Goal: Information Seeking & Learning: Learn about a topic

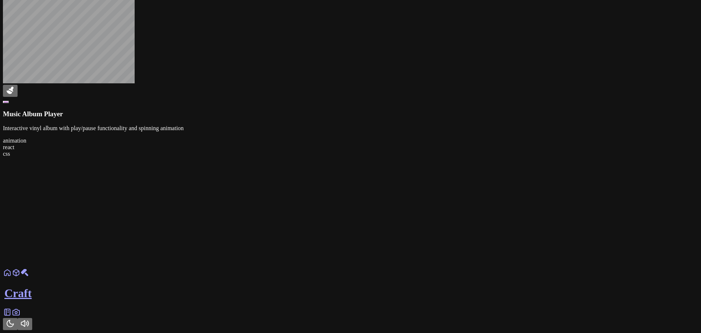
scroll to position [1100, 0]
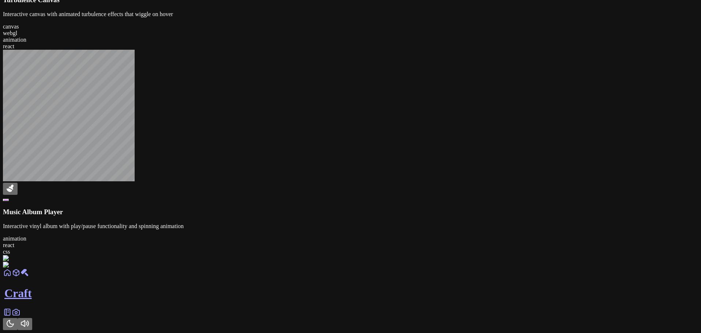
click at [12, 313] on link at bounding box center [7, 314] width 9 height 6
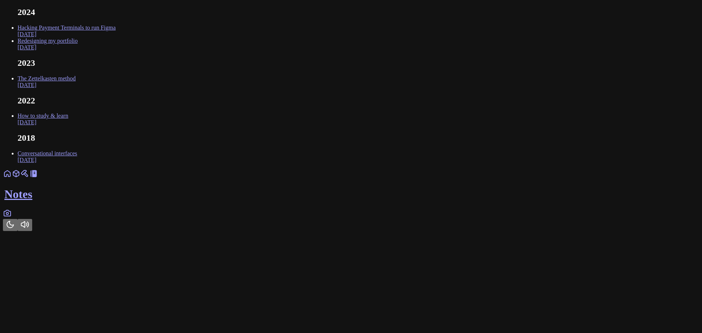
click at [12, 218] on icon at bounding box center [7, 213] width 9 height 9
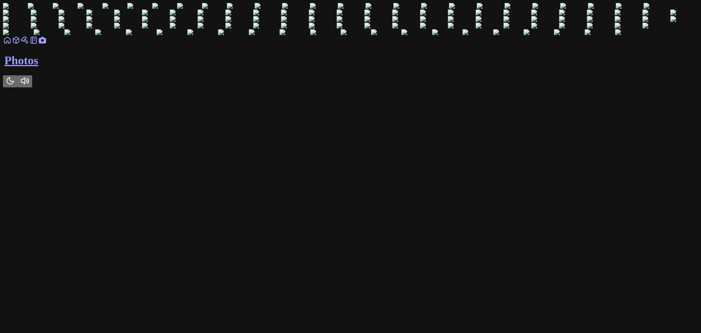
click at [38, 45] on icon at bounding box center [33, 40] width 9 height 9
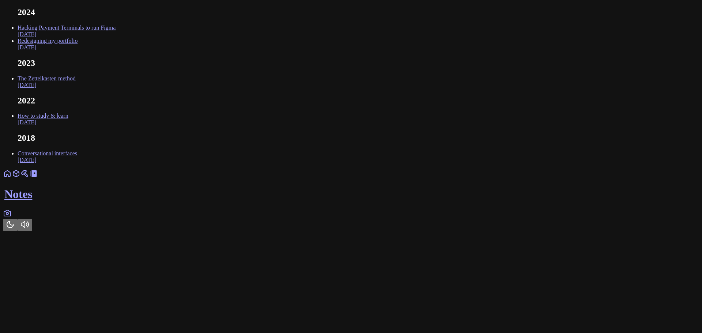
click at [116, 37] on link "Hacking Payment Terminals to run Figma Oct 2024" at bounding box center [67, 30] width 98 height 13
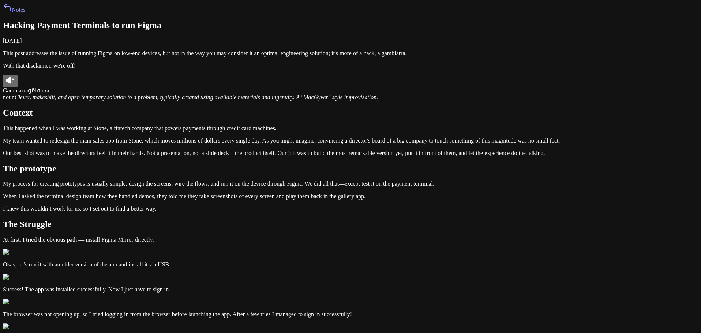
click at [15, 85] on icon at bounding box center [10, 80] width 9 height 9
click at [25, 13] on link "Notes" at bounding box center [14, 10] width 22 height 6
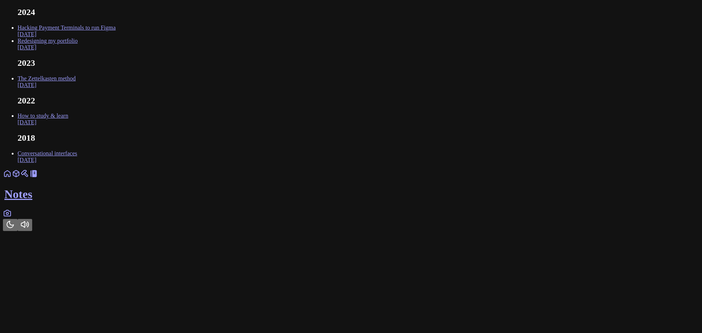
click at [29, 179] on link at bounding box center [24, 176] width 9 height 6
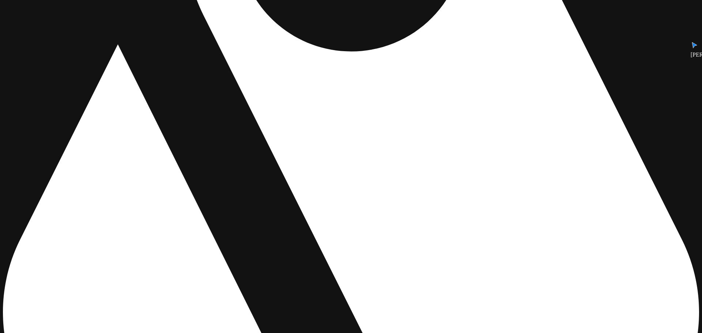
drag, startPoint x: 417, startPoint y: 125, endPoint x: 325, endPoint y: 178, distance: 106.0
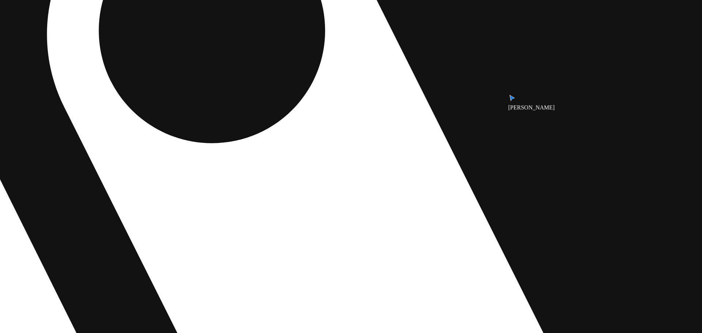
drag, startPoint x: 456, startPoint y: 128, endPoint x: 322, endPoint y: 199, distance: 151.4
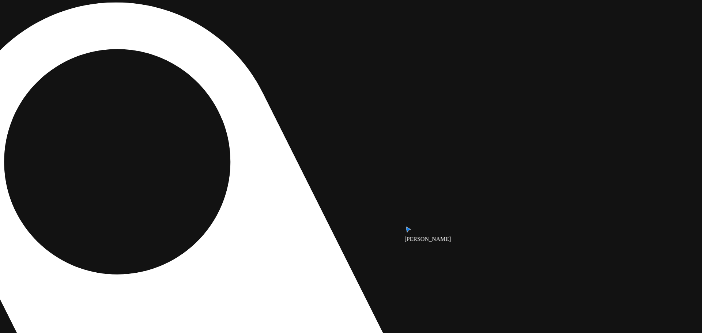
drag, startPoint x: 389, startPoint y: 108, endPoint x: 286, endPoint y: 236, distance: 164.6
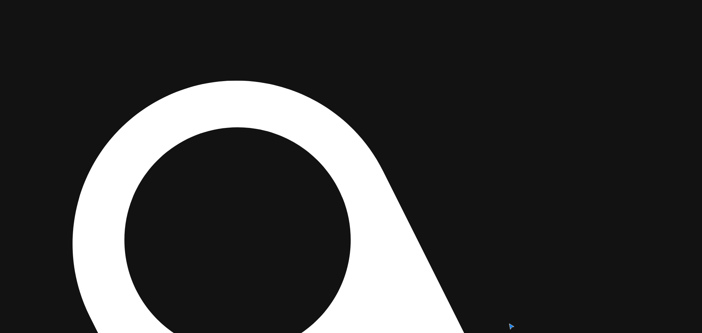
drag, startPoint x: 427, startPoint y: 212, endPoint x: 450, endPoint y: 224, distance: 26.2
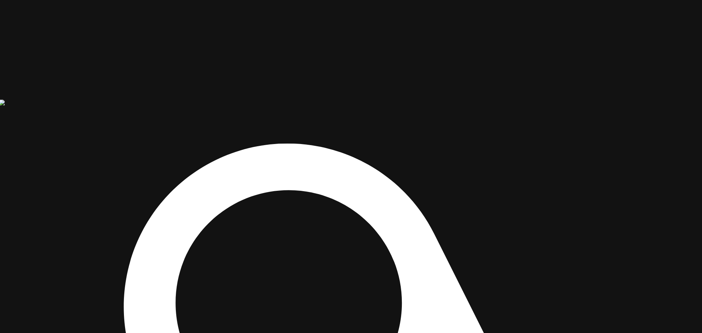
drag, startPoint x: 462, startPoint y: 149, endPoint x: 513, endPoint y: 212, distance: 81.1
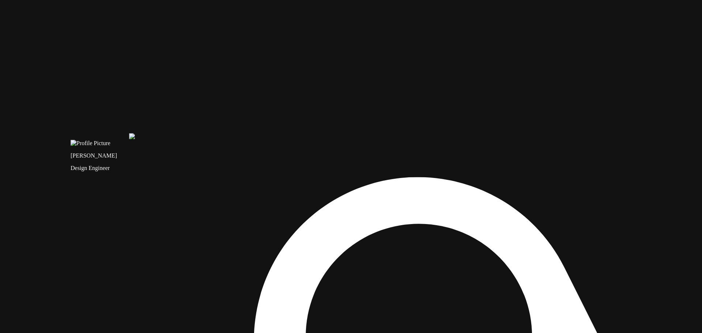
drag, startPoint x: 449, startPoint y: 171, endPoint x: 571, endPoint y: 204, distance: 126.1
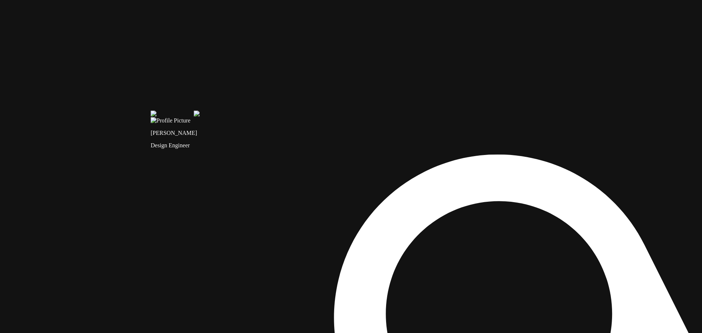
drag, startPoint x: 318, startPoint y: 152, endPoint x: 414, endPoint y: 195, distance: 104.8
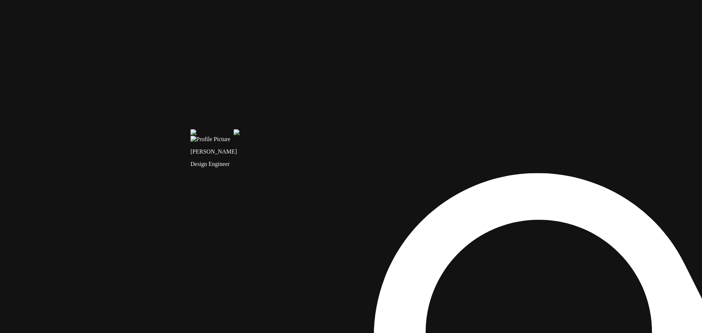
drag, startPoint x: 329, startPoint y: 122, endPoint x: 458, endPoint y: 243, distance: 176.9
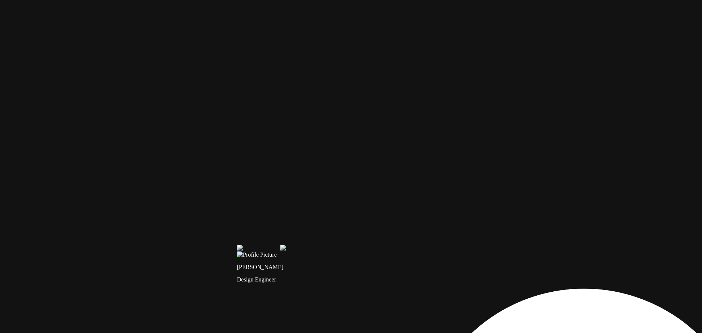
drag, startPoint x: 370, startPoint y: 122, endPoint x: 362, endPoint y: 232, distance: 109.6
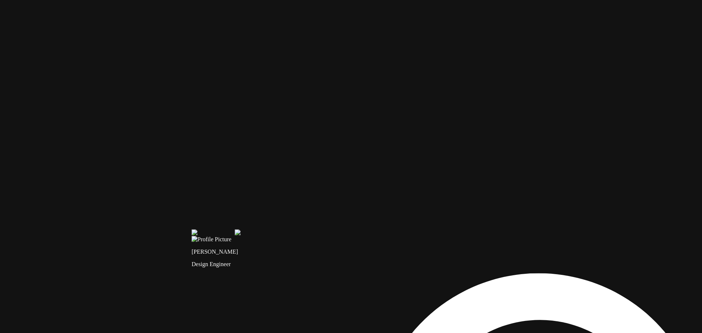
drag, startPoint x: 282, startPoint y: 185, endPoint x: 276, endPoint y: 51, distance: 133.6
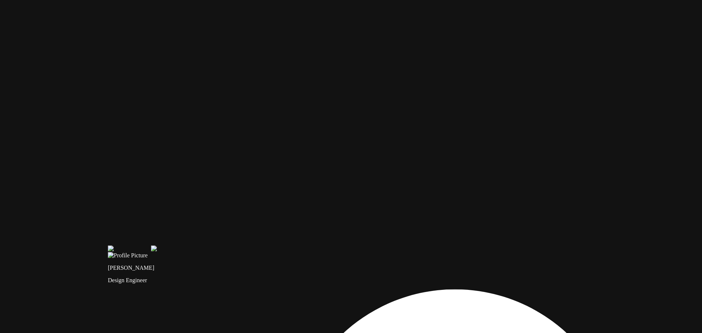
drag, startPoint x: 537, startPoint y: 160, endPoint x: 248, endPoint y: 212, distance: 294.7
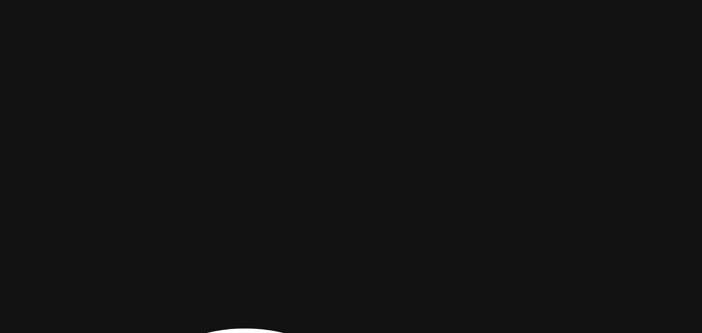
drag, startPoint x: 405, startPoint y: 140, endPoint x: 338, endPoint y: 157, distance: 69.7
drag, startPoint x: 58, startPoint y: 181, endPoint x: 298, endPoint y: 175, distance: 239.9
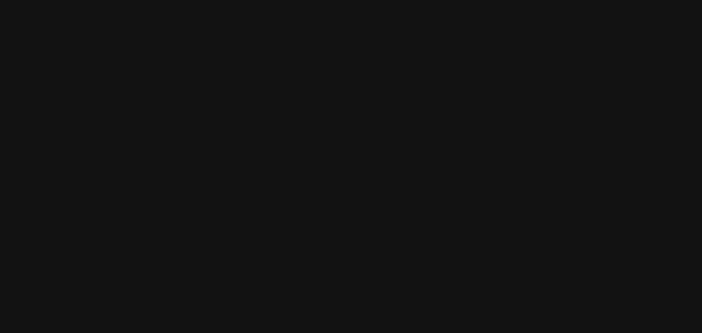
drag, startPoint x: 347, startPoint y: 95, endPoint x: 290, endPoint y: 203, distance: 121.8
drag, startPoint x: 559, startPoint y: 271, endPoint x: 475, endPoint y: 100, distance: 190.7
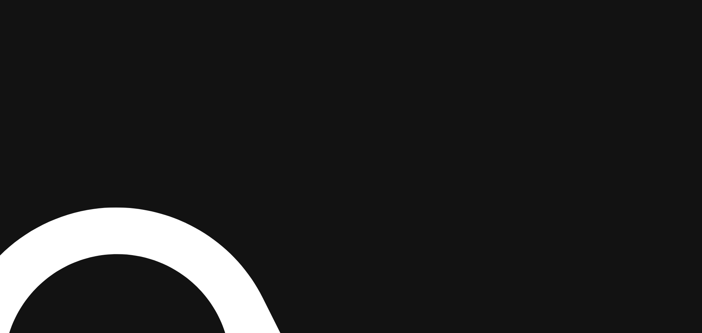
drag, startPoint x: 457, startPoint y: 197, endPoint x: 511, endPoint y: 22, distance: 183.1
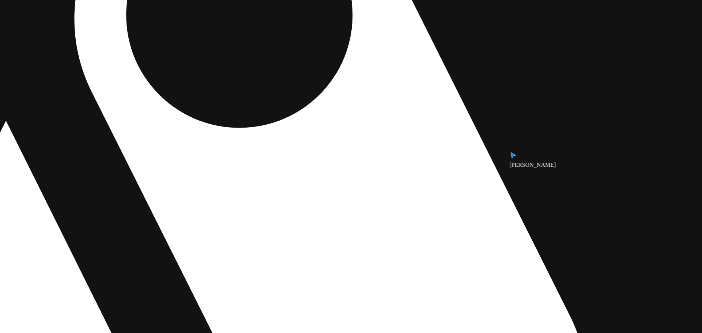
drag, startPoint x: 426, startPoint y: 242, endPoint x: 486, endPoint y: 92, distance: 161.0
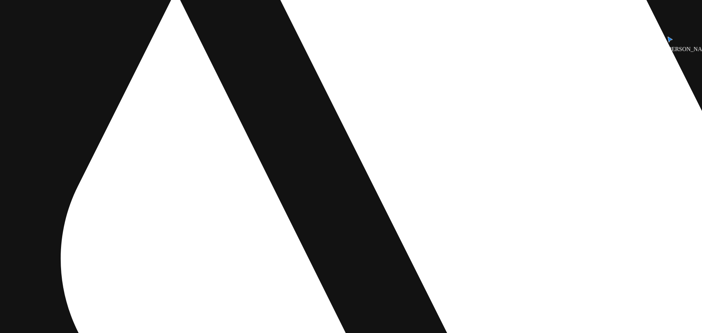
drag, startPoint x: 383, startPoint y: 217, endPoint x: 552, endPoint y: 66, distance: 226.9
drag, startPoint x: 302, startPoint y: 226, endPoint x: 468, endPoint y: 207, distance: 167.0
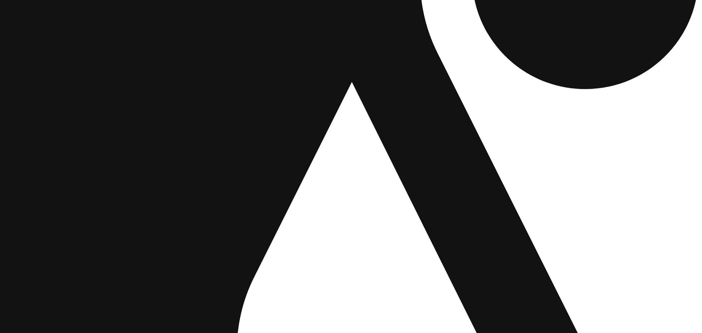
drag, startPoint x: 416, startPoint y: 169, endPoint x: 493, endPoint y: 247, distance: 110.1
drag, startPoint x: 422, startPoint y: 159, endPoint x: 455, endPoint y: 218, distance: 67.6
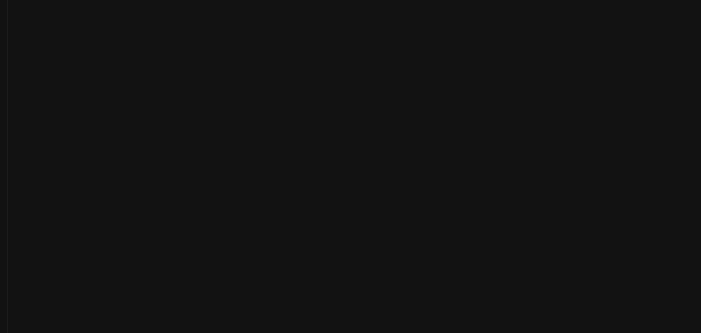
scroll to position [238, 0]
click at [241, 190] on img at bounding box center [369, 239] width 763 height 547
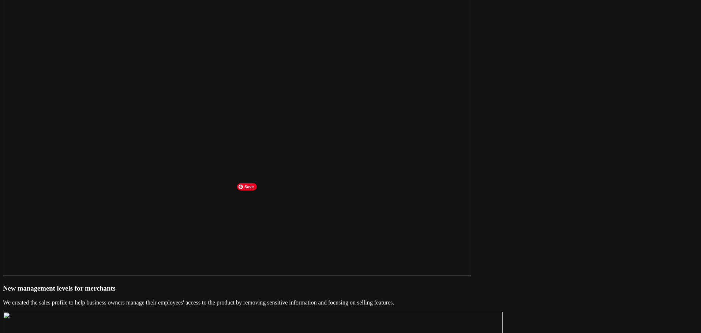
scroll to position [2825, 0]
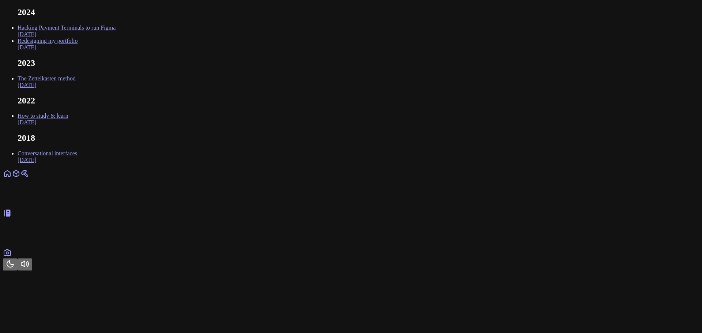
click at [12, 257] on icon at bounding box center [7, 252] width 9 height 9
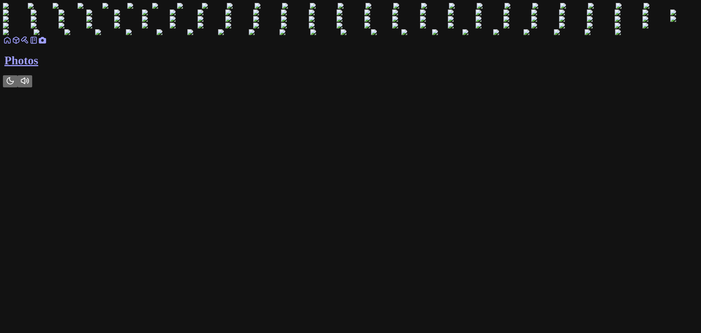
click at [12, 45] on icon at bounding box center [7, 40] width 9 height 9
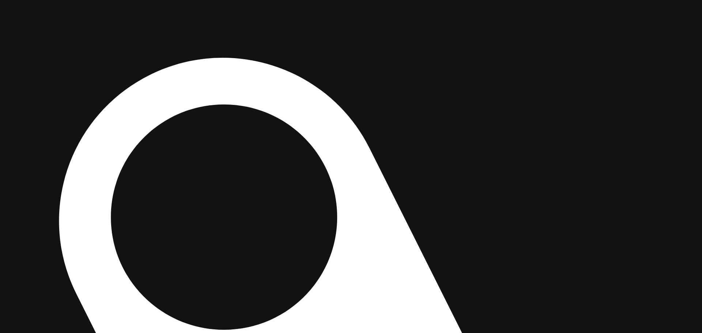
drag, startPoint x: 543, startPoint y: 153, endPoint x: 383, endPoint y: 143, distance: 160.4
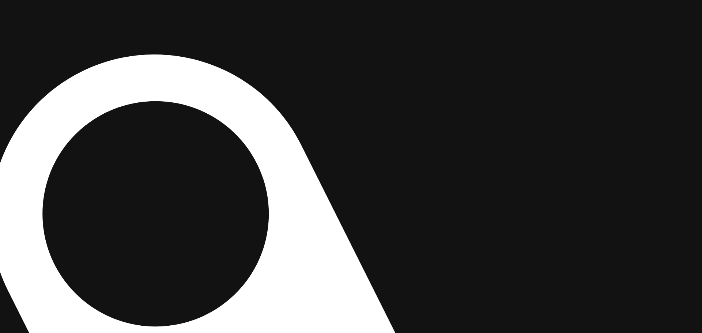
drag, startPoint x: 468, startPoint y: 189, endPoint x: 486, endPoint y: 128, distance: 64.1
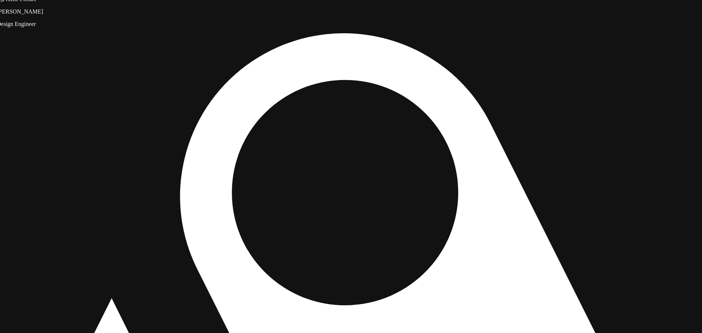
drag, startPoint x: 331, startPoint y: 206, endPoint x: 545, endPoint y: 186, distance: 215.6
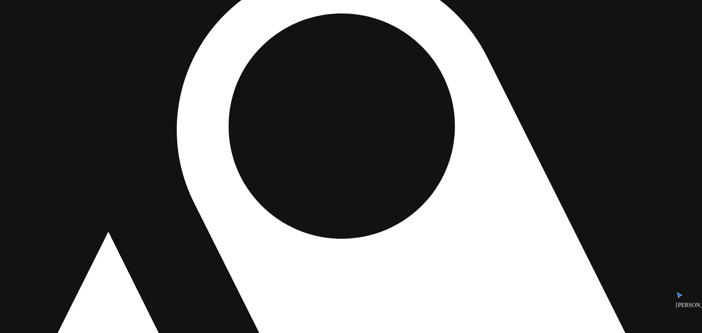
drag, startPoint x: 342, startPoint y: 259, endPoint x: 344, endPoint y: 183, distance: 75.7
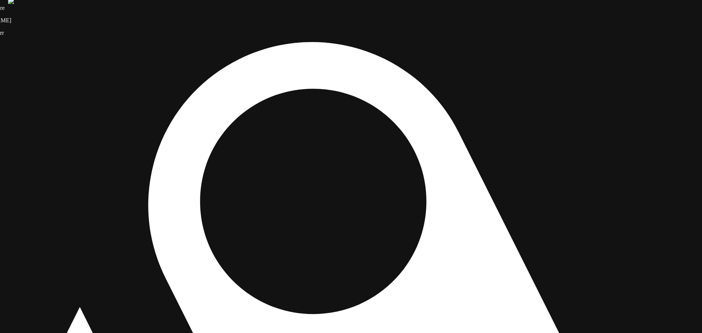
drag, startPoint x: 333, startPoint y: 227, endPoint x: 306, endPoint y: 308, distance: 85.2
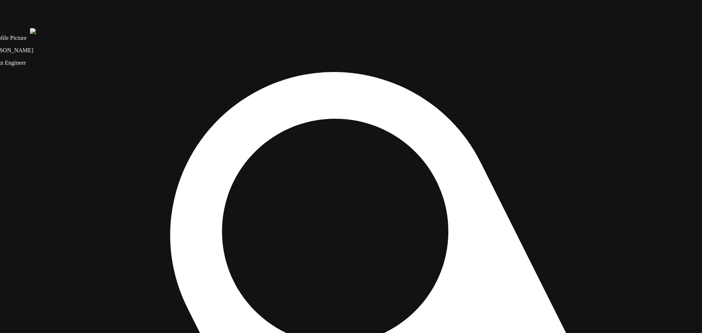
drag, startPoint x: 465, startPoint y: 133, endPoint x: 449, endPoint y: 141, distance: 18.0
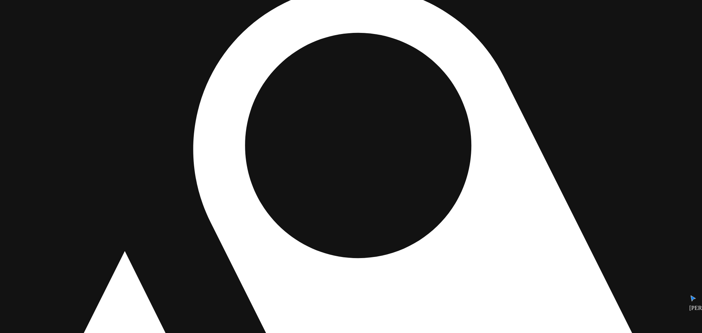
drag, startPoint x: 344, startPoint y: 282, endPoint x: 351, endPoint y: 174, distance: 108.1
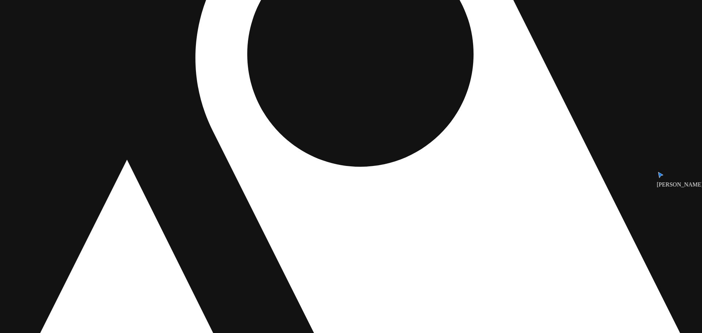
drag, startPoint x: 382, startPoint y: 246, endPoint x: 380, endPoint y: 151, distance: 94.7
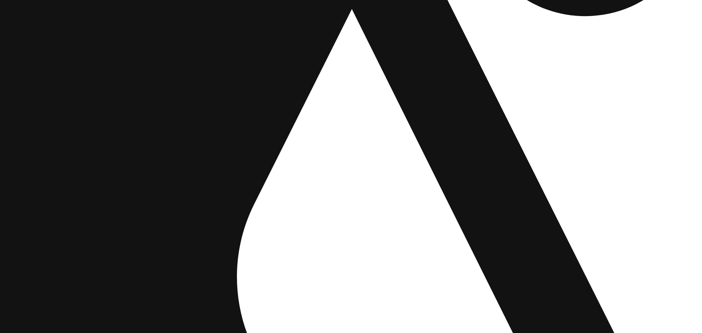
drag, startPoint x: 217, startPoint y: 213, endPoint x: 451, endPoint y: 124, distance: 249.9
drag, startPoint x: 205, startPoint y: 131, endPoint x: 334, endPoint y: 332, distance: 239.1
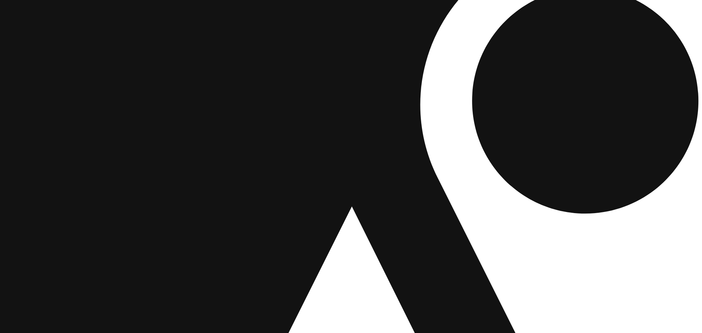
drag, startPoint x: 181, startPoint y: 195, endPoint x: 135, endPoint y: 285, distance: 101.5
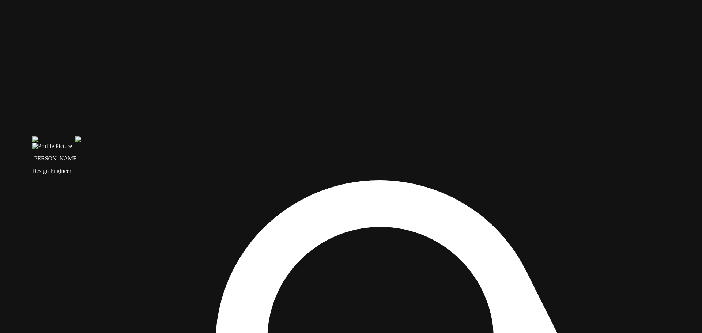
drag, startPoint x: 351, startPoint y: 137, endPoint x: 288, endPoint y: 117, distance: 66.2
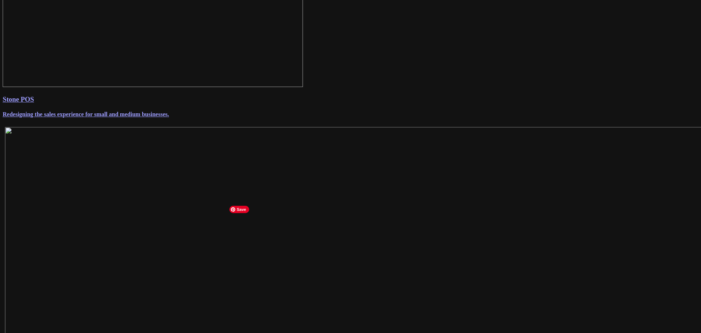
scroll to position [110, 0]
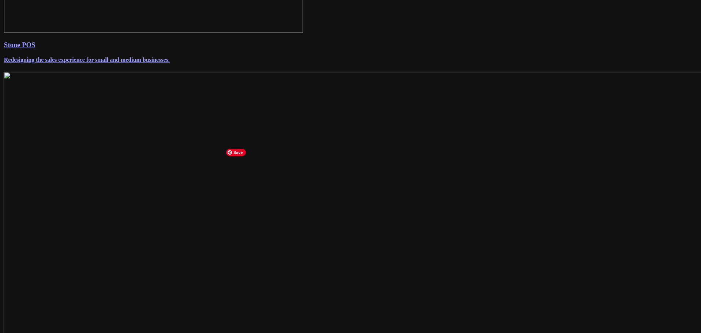
scroll to position [292, 0]
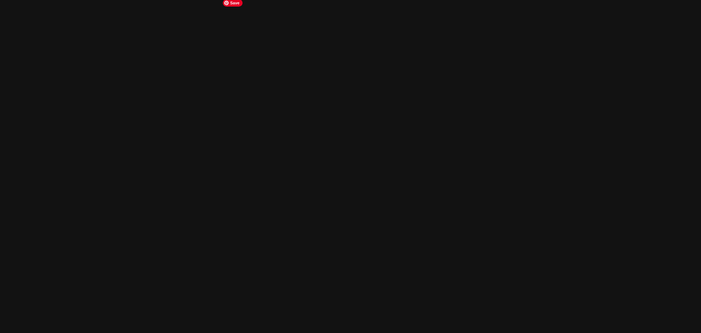
click at [332, 145] on img at bounding box center [368, 186] width 745 height 534
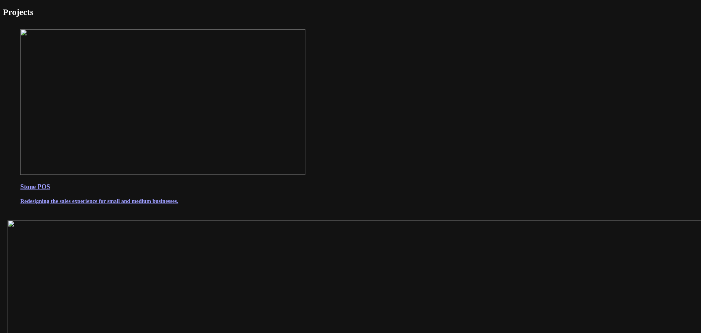
scroll to position [292, 0]
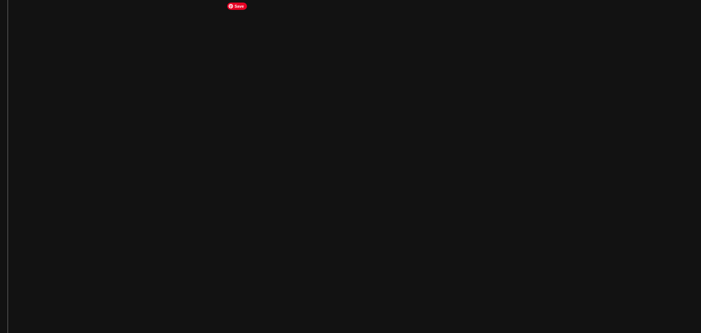
click at [314, 63] on img at bounding box center [368, 186] width 721 height 517
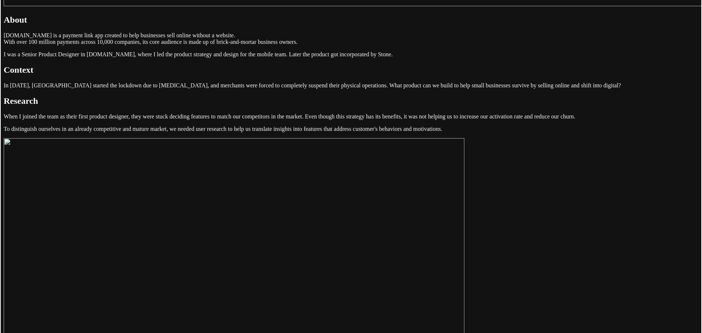
scroll to position [475, 0]
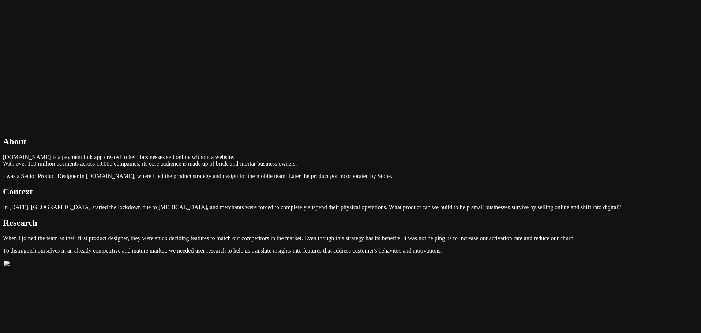
scroll to position [439, 0]
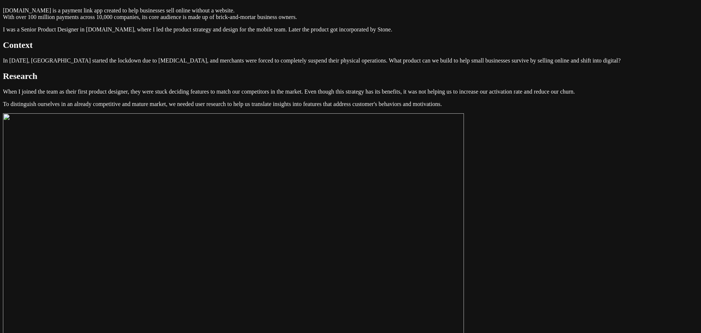
scroll to position [585, 0]
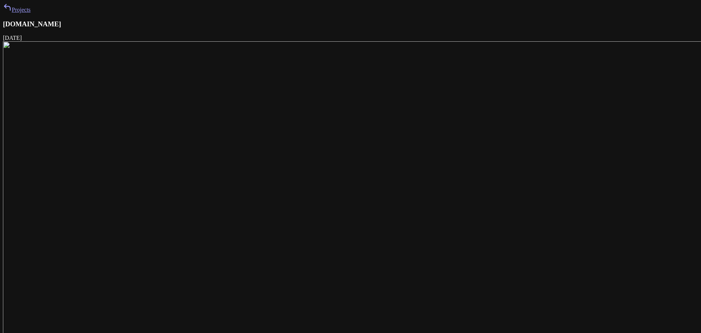
scroll to position [585, 0]
